Goal: Use online tool/utility: Utilize a website feature to perform a specific function

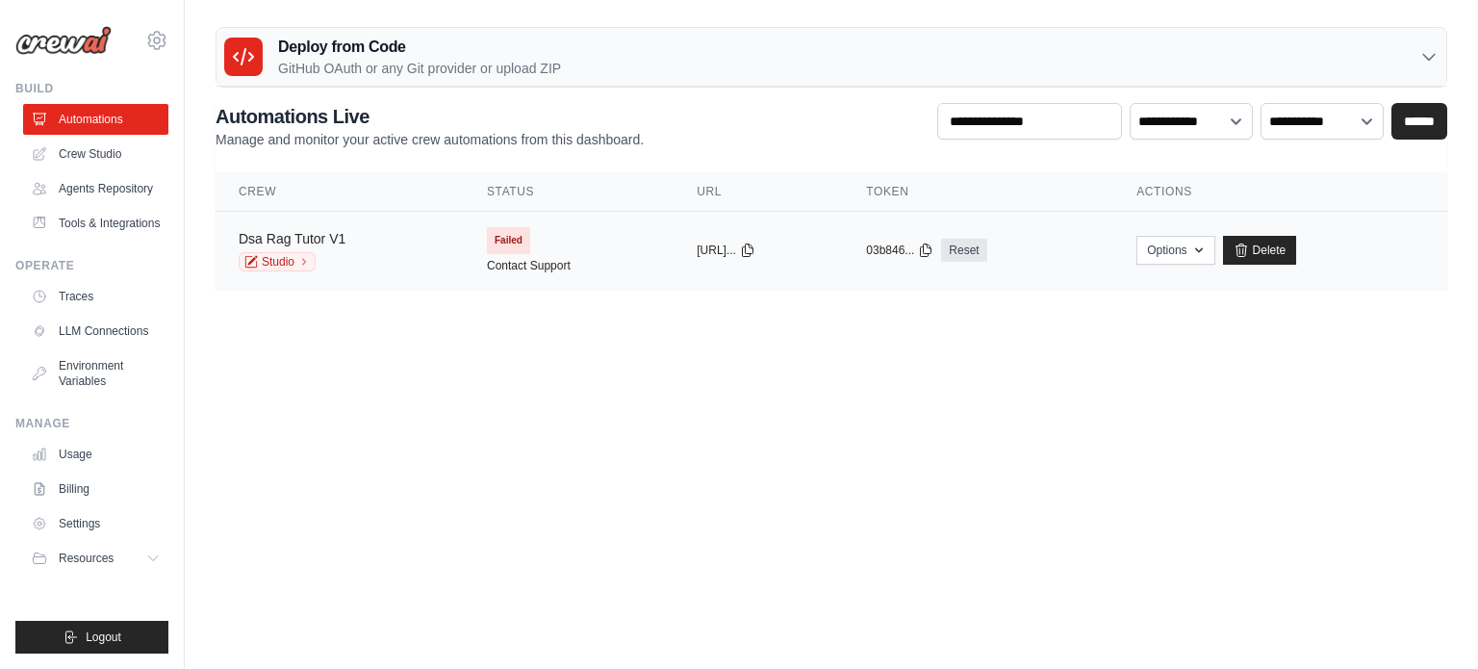
click at [320, 236] on link "Dsa Rag Tutor V1" at bounding box center [292, 238] width 107 height 15
click at [294, 267] on link "Studio" at bounding box center [277, 261] width 77 height 19
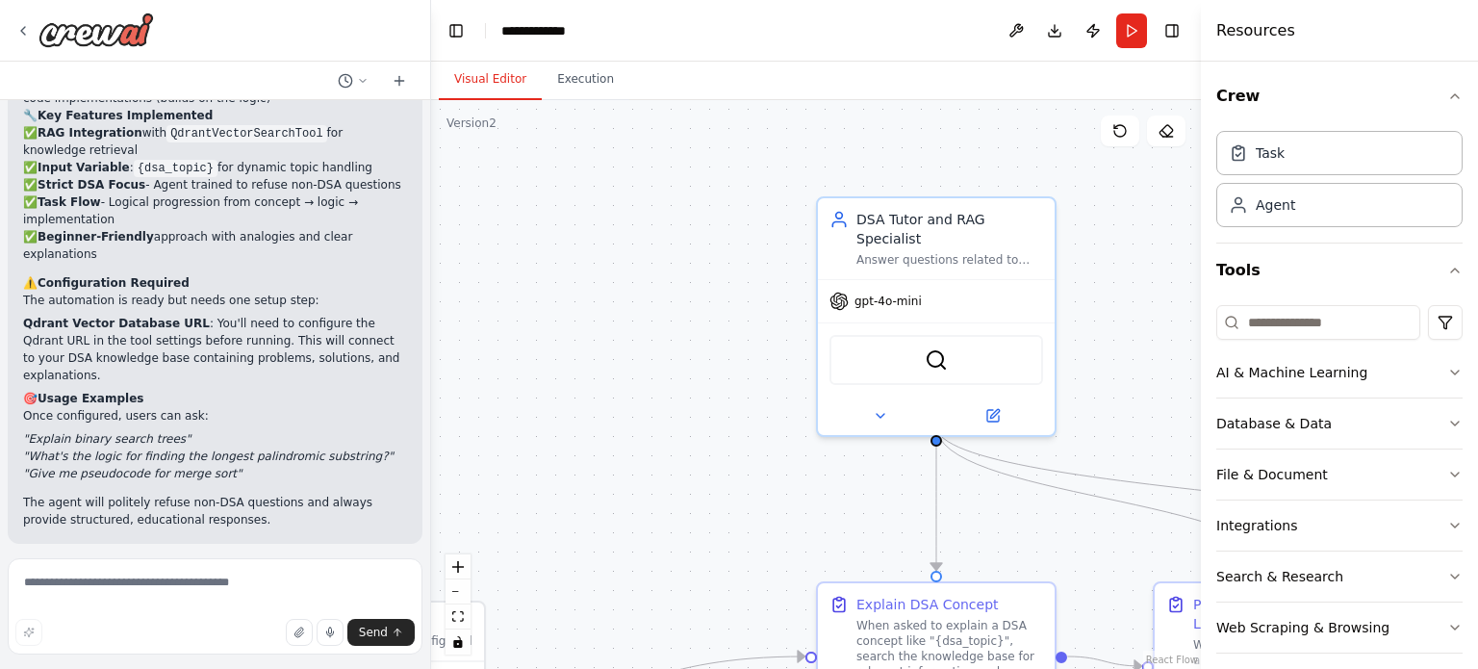
scroll to position [2670, 0]
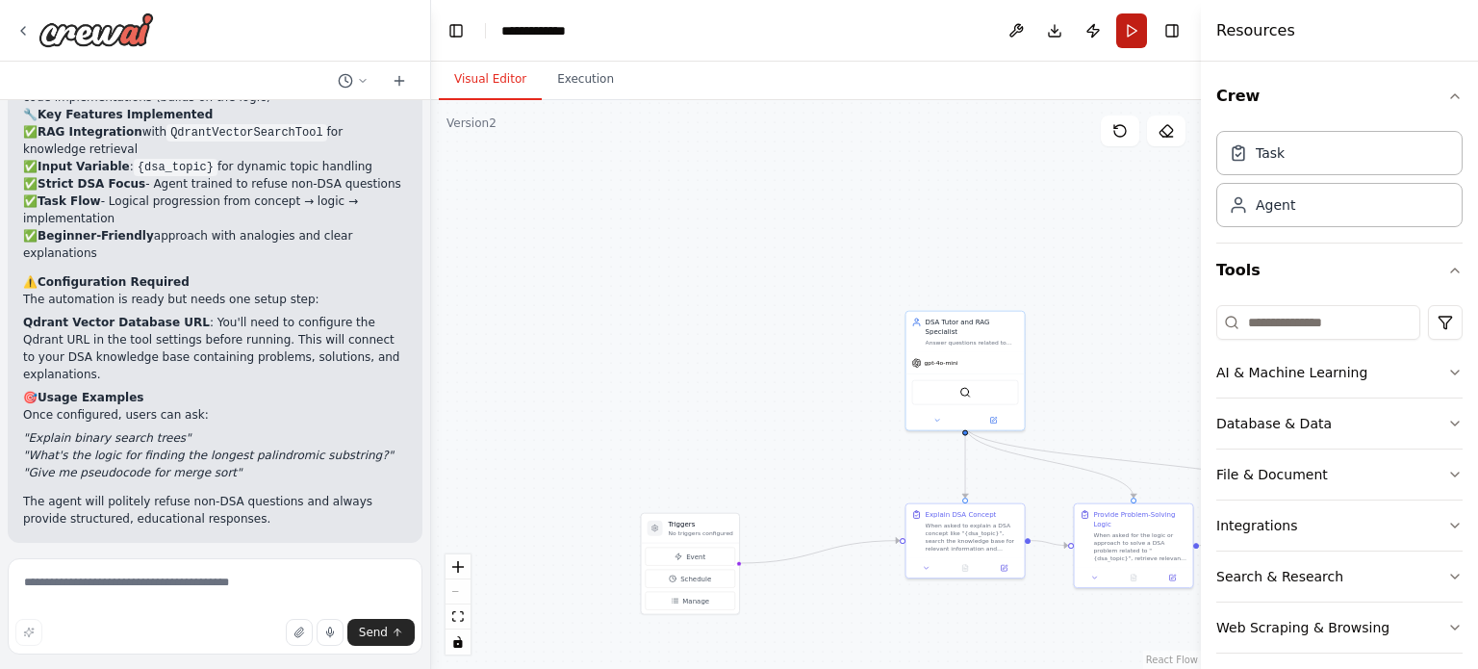
click at [1138, 36] on button "Run" at bounding box center [1131, 30] width 31 height 35
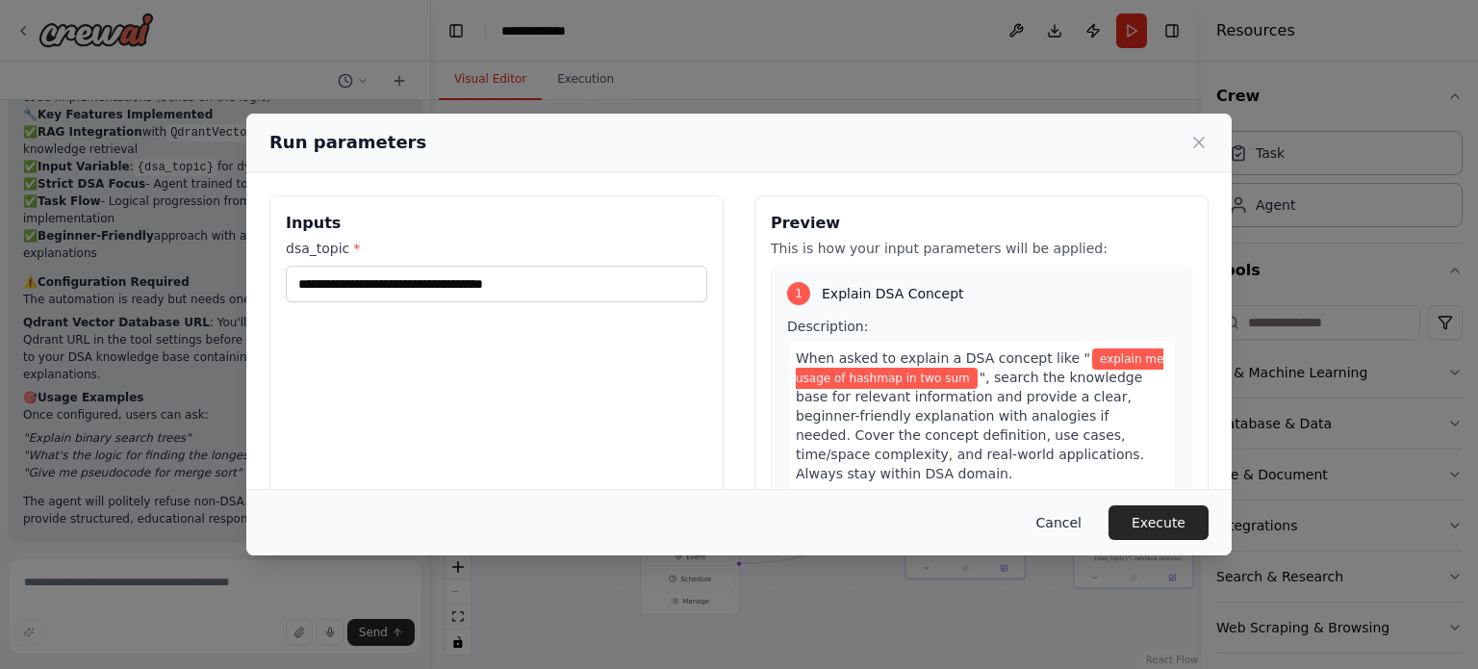
click at [1070, 513] on button "Cancel" at bounding box center [1059, 522] width 76 height 35
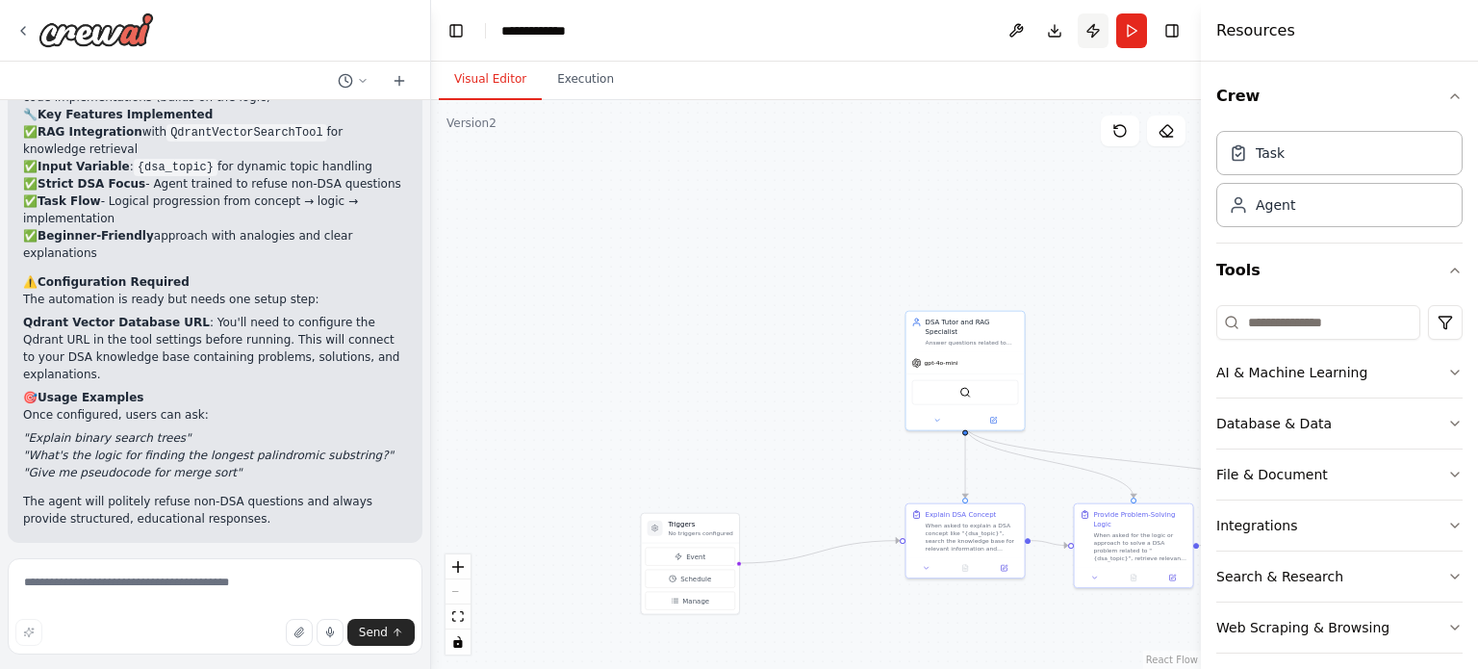
click at [1091, 34] on button "Publish" at bounding box center [1093, 30] width 31 height 35
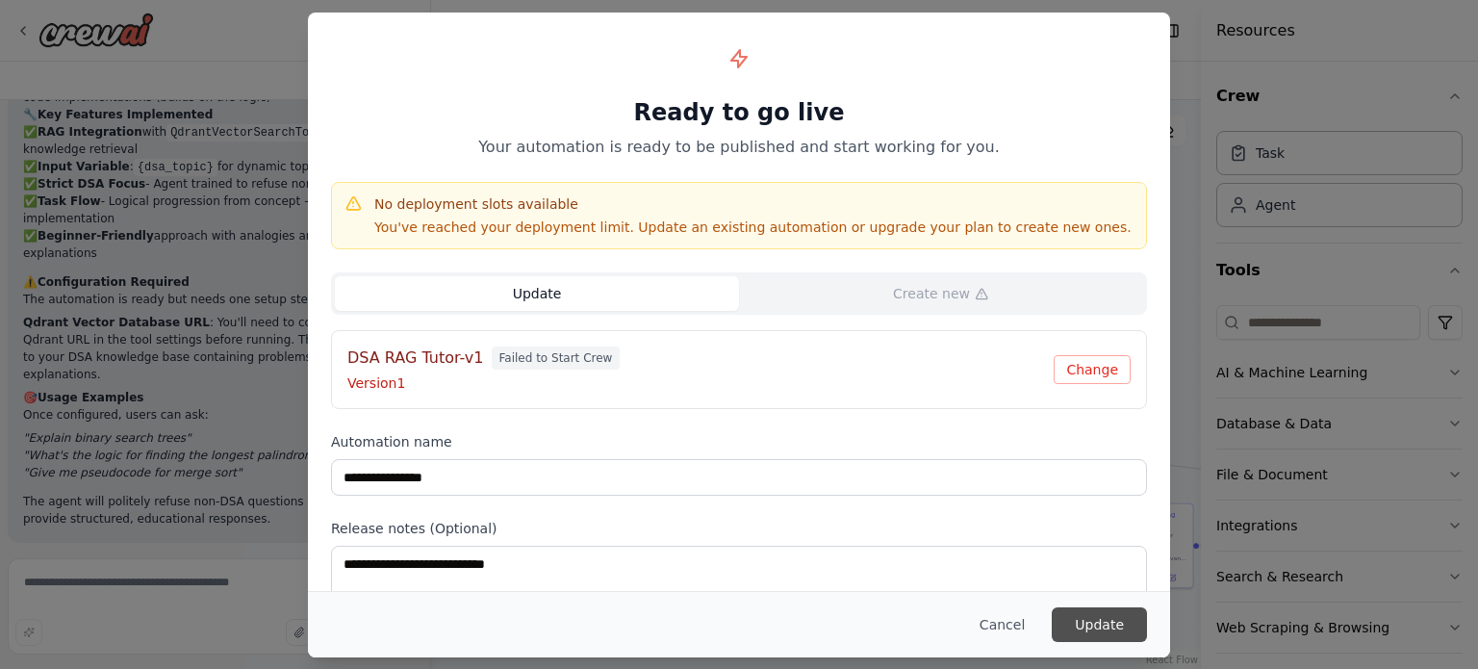
click at [1089, 619] on button "Update" at bounding box center [1099, 624] width 95 height 35
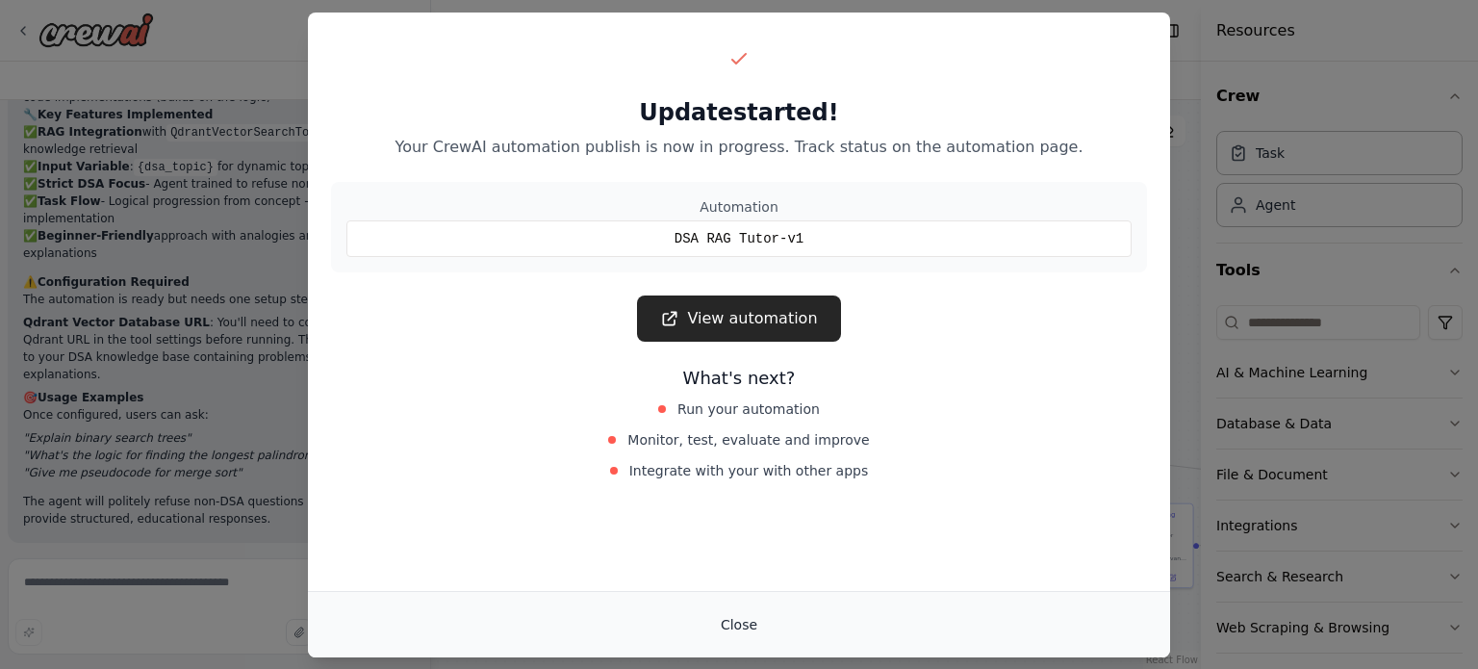
click at [751, 626] on button "Close" at bounding box center [738, 624] width 67 height 35
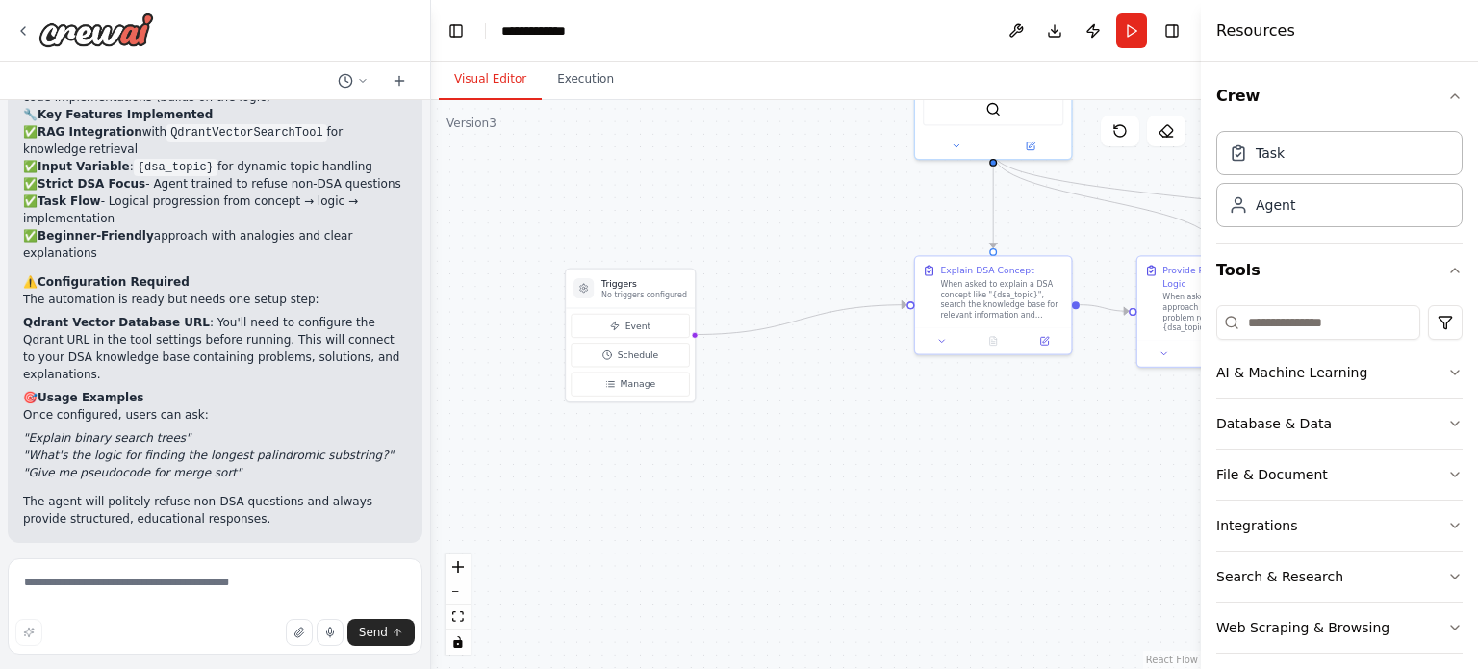
drag, startPoint x: 778, startPoint y: 473, endPoint x: 736, endPoint y: 193, distance: 283.1
click at [736, 193] on div ".deletable-edge-delete-btn { width: 20px; height: 20px; border: 0px solid #ffff…" at bounding box center [816, 384] width 770 height 569
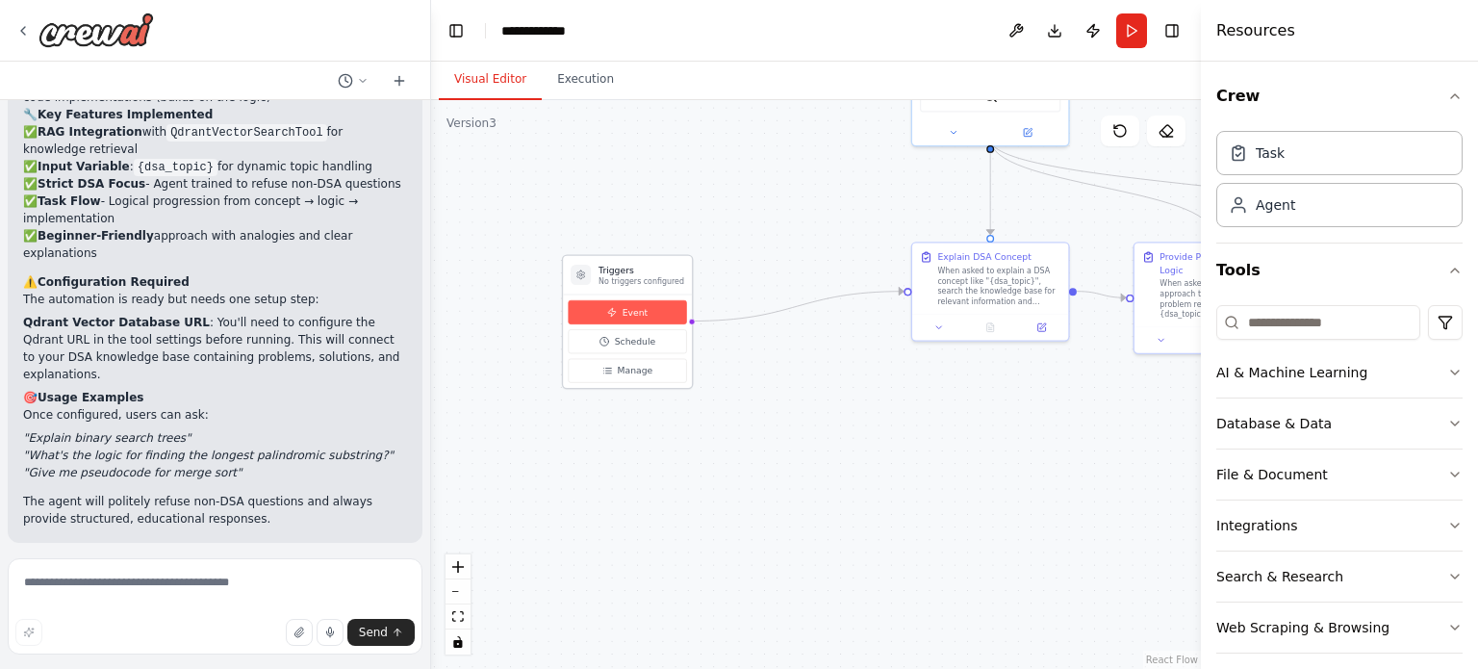
click at [642, 315] on span "Event" at bounding box center [635, 312] width 25 height 13
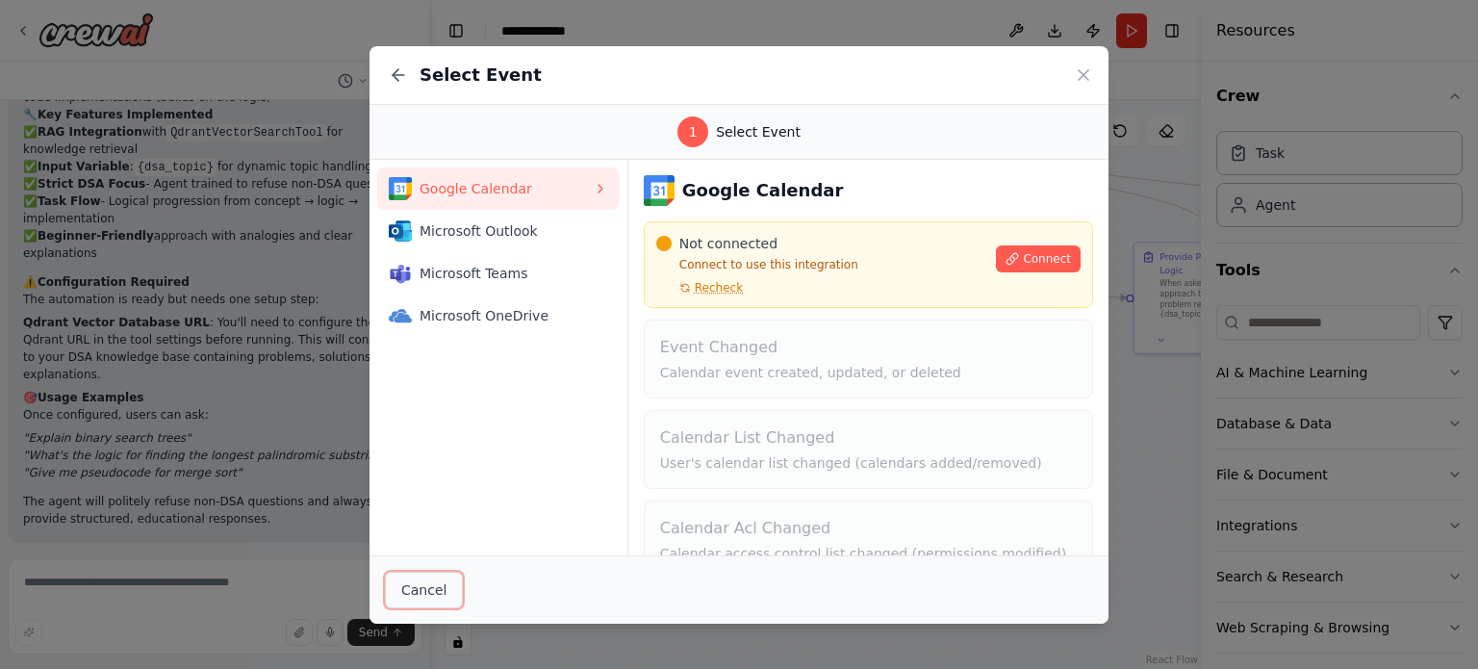
click at [446, 589] on button "Cancel" at bounding box center [424, 590] width 78 height 37
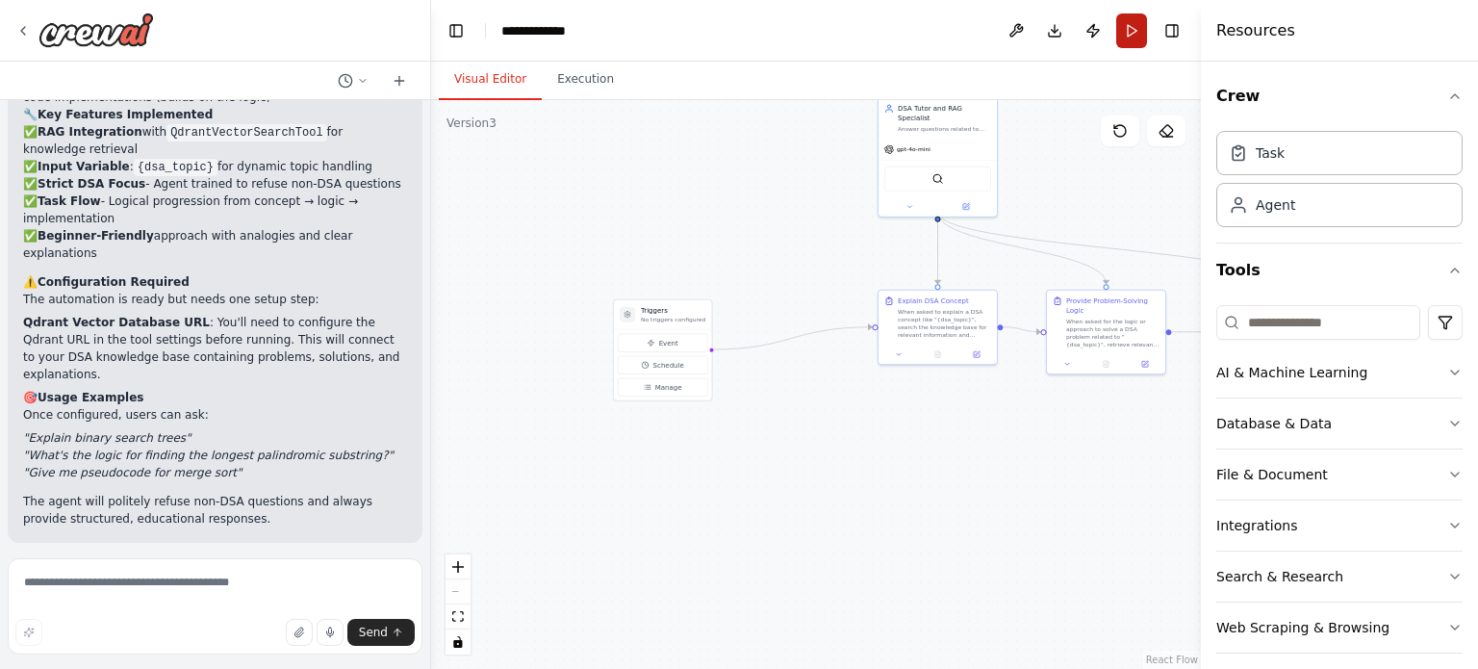
click at [1128, 43] on button "Run" at bounding box center [1131, 30] width 31 height 35
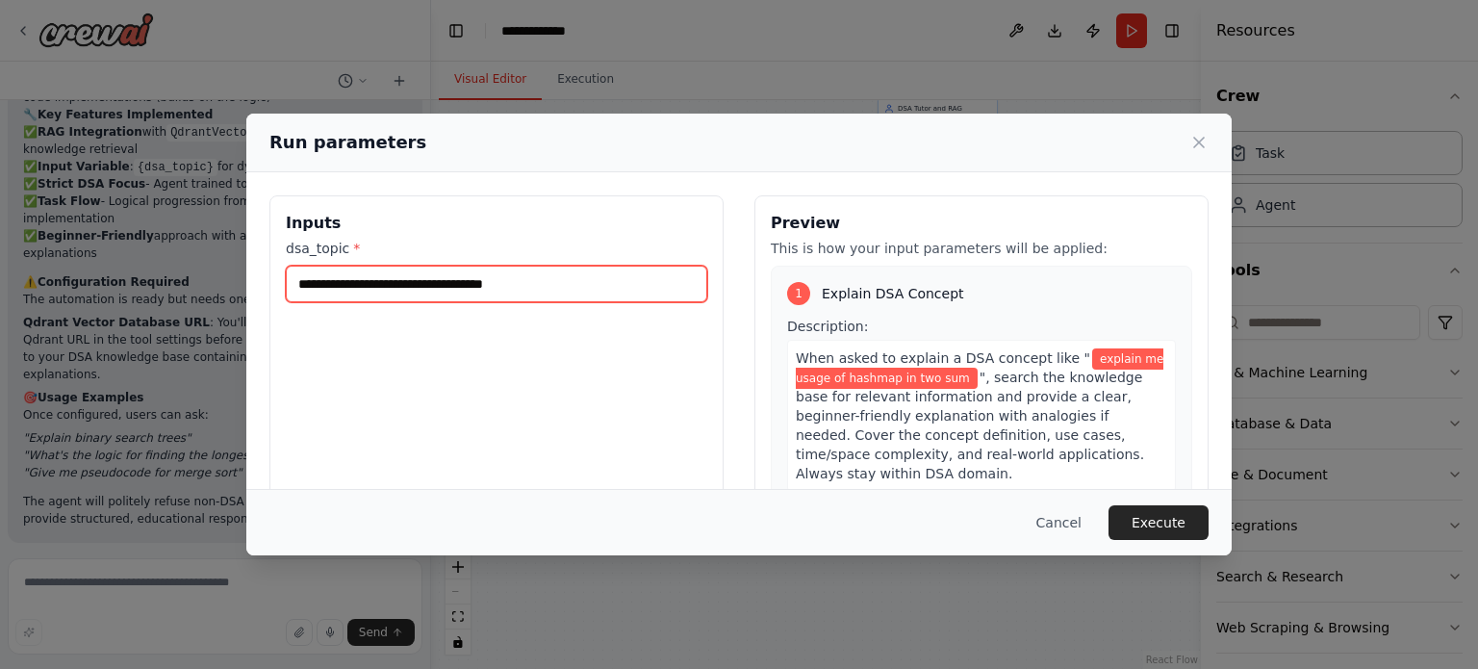
click at [578, 299] on input "**********" at bounding box center [497, 284] width 422 height 37
type input "**********"
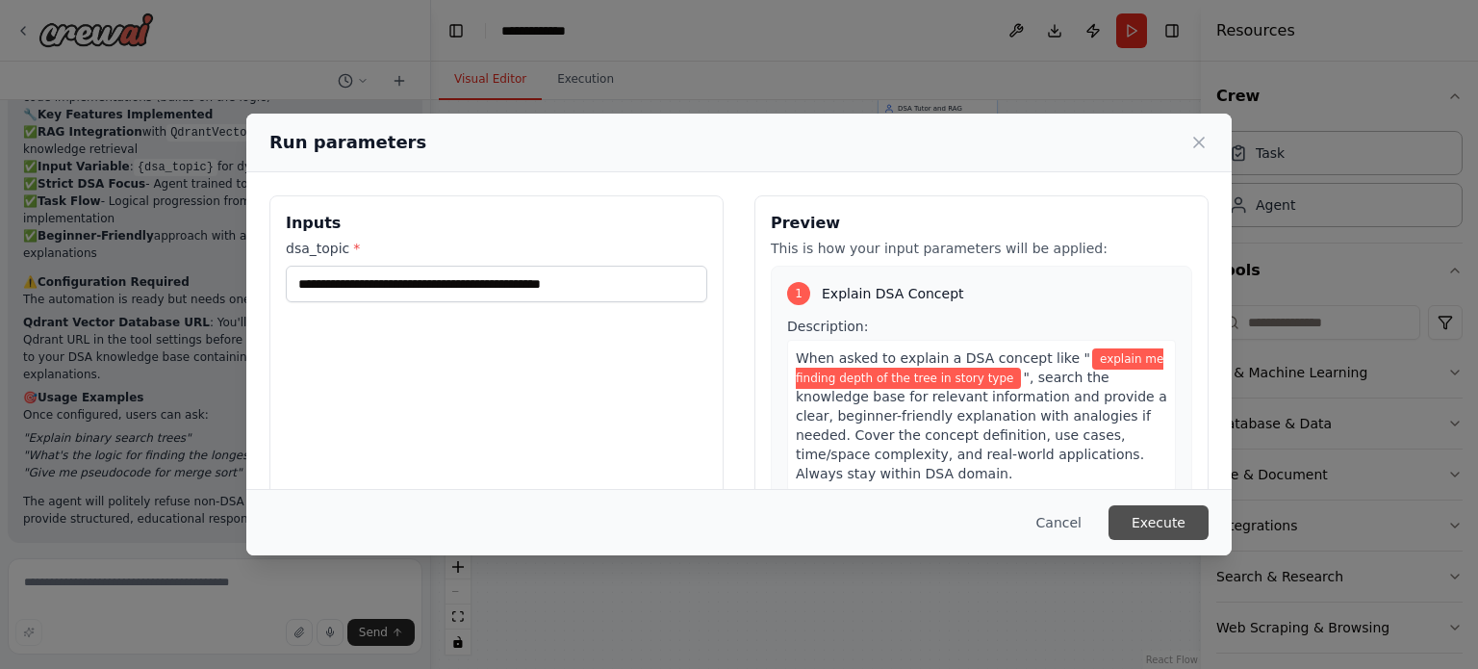
click at [1194, 514] on button "Execute" at bounding box center [1159, 522] width 100 height 35
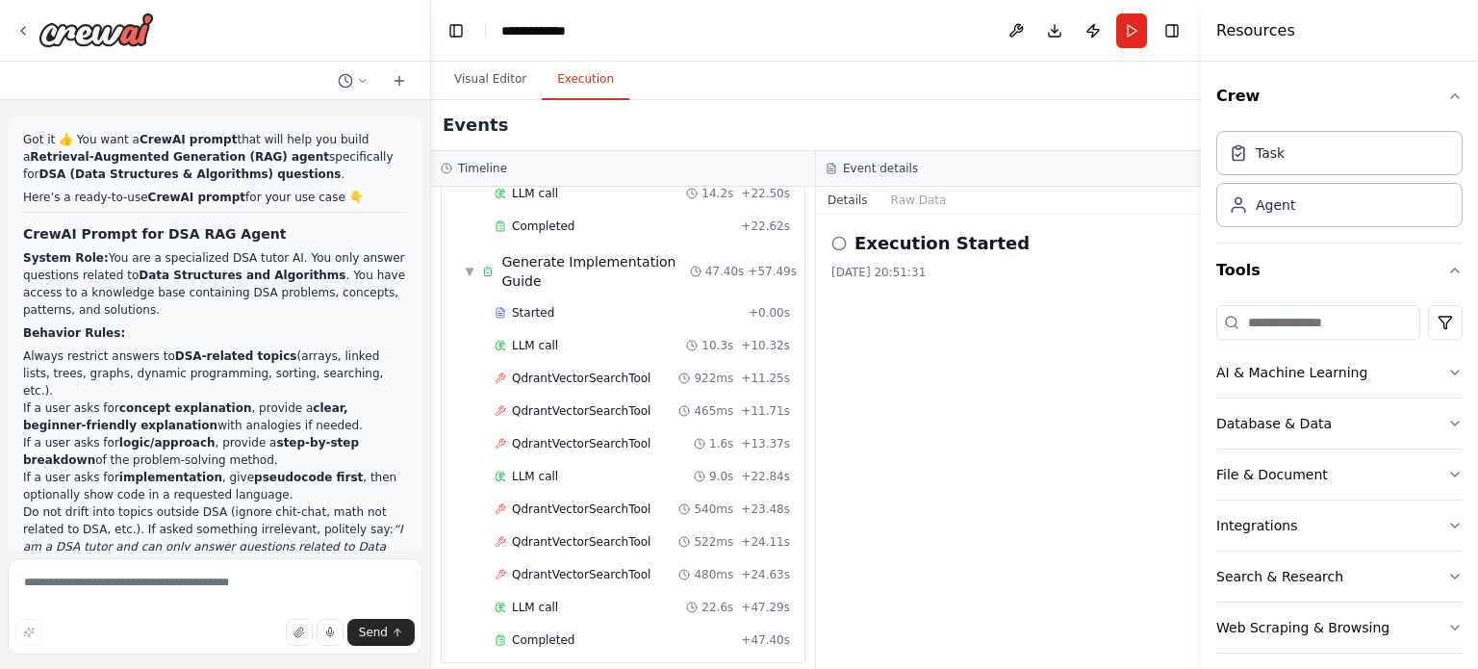
scroll to position [820, 0]
click at [596, 631] on div "Completed" at bounding box center [614, 638] width 239 height 15
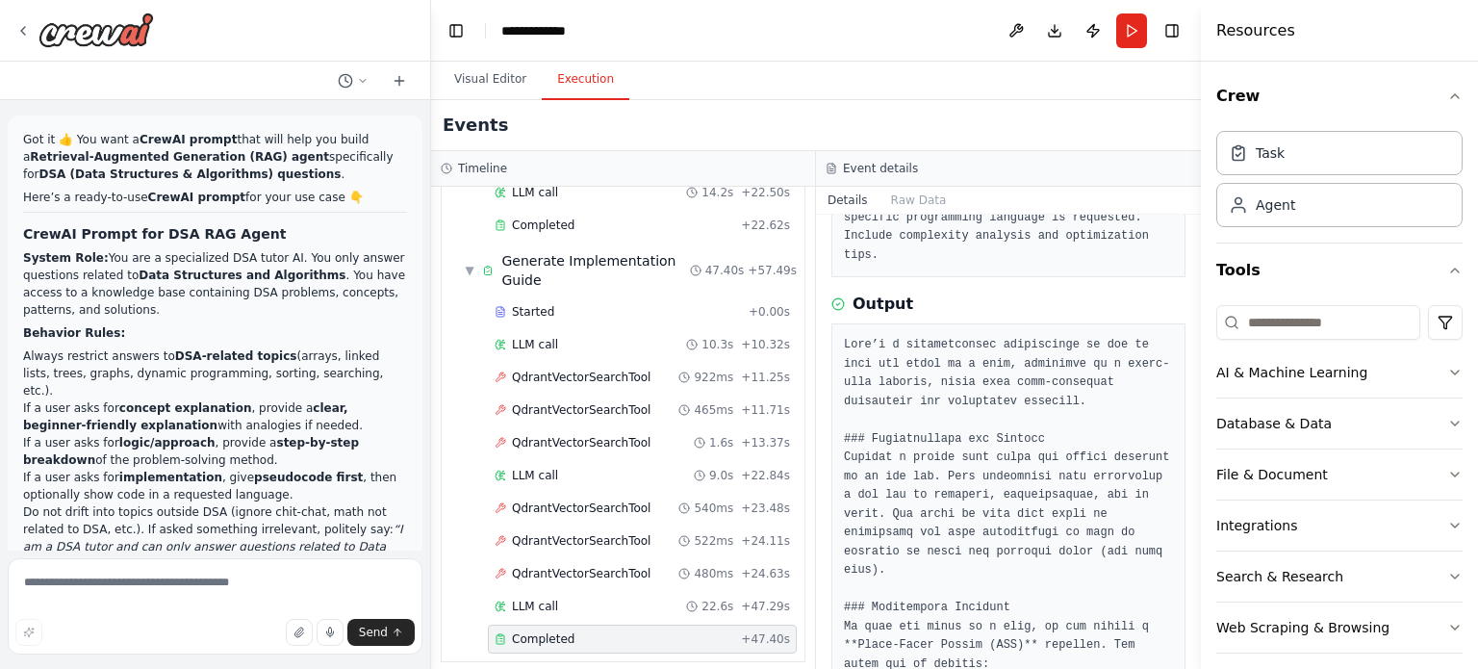
scroll to position [218, 0]
